Goal: Find specific page/section: Find specific page/section

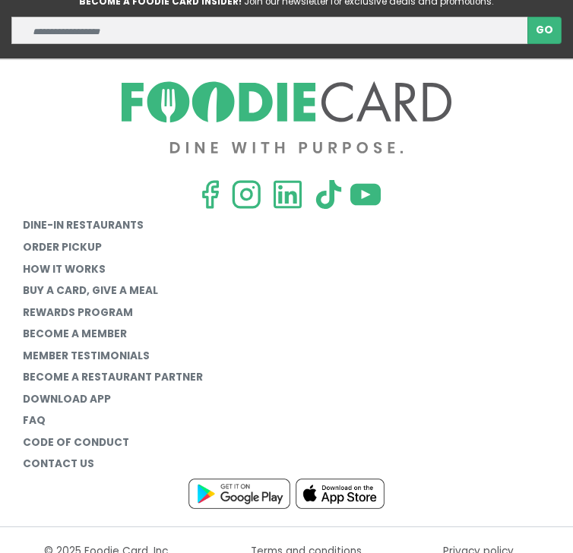
scroll to position [481, 0]
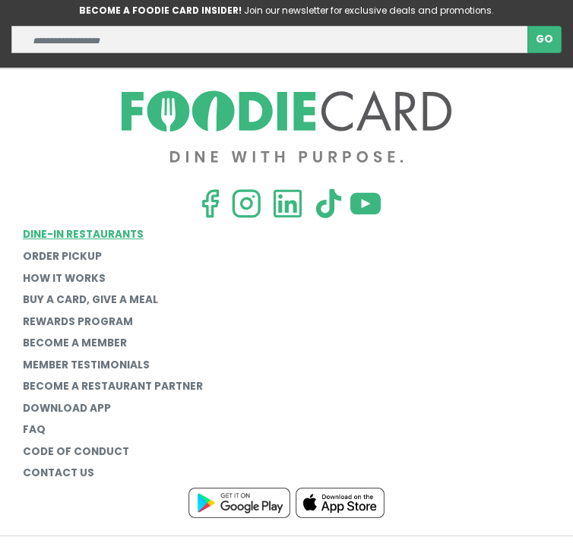
click at [131, 240] on link "Dine-in restaurants" at bounding box center [286, 235] width 527 height 22
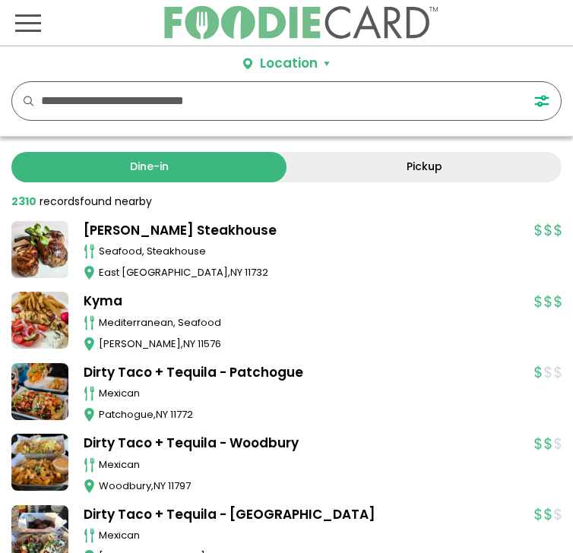
click at [176, 234] on link "[PERSON_NAME] Steakhouse" at bounding box center [301, 231] width 435 height 20
